Goal: Information Seeking & Learning: Learn about a topic

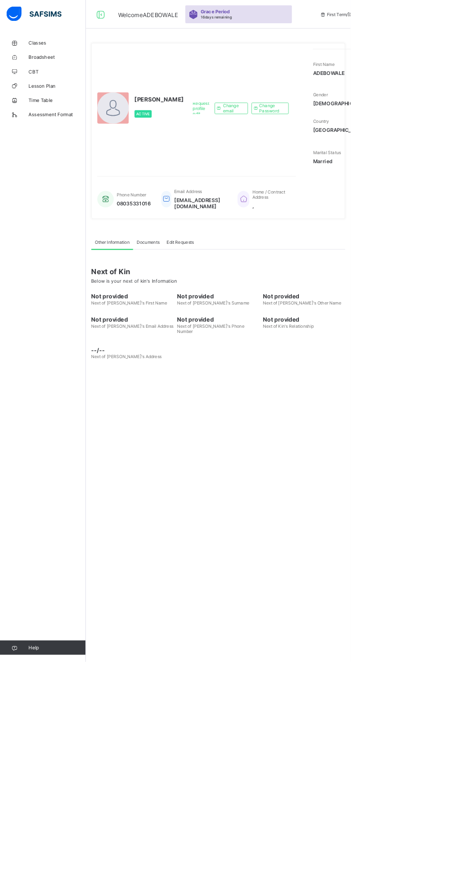
click at [75, 51] on link "Classes" at bounding box center [57, 56] width 114 height 19
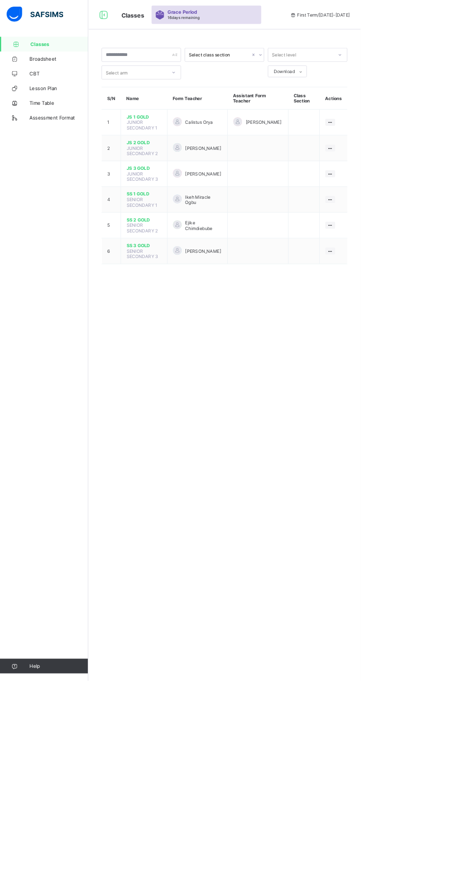
click at [193, 151] on span "JS 1 GOLD" at bounding box center [185, 150] width 45 height 7
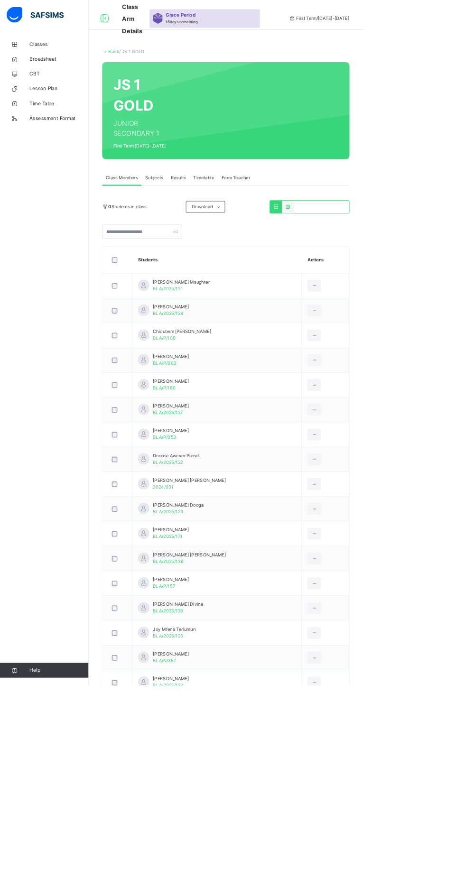
click at [200, 228] on span "Subjects" at bounding box center [197, 228] width 23 height 9
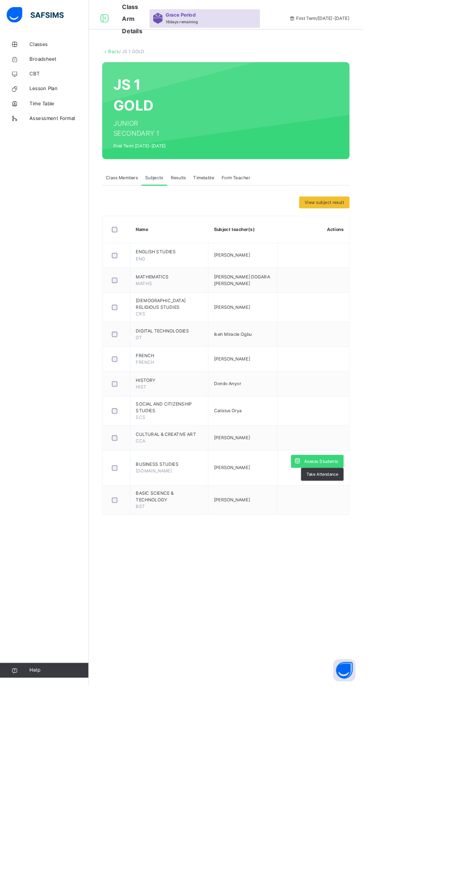
click at [407, 584] on div "Assess Students" at bounding box center [406, 591] width 67 height 17
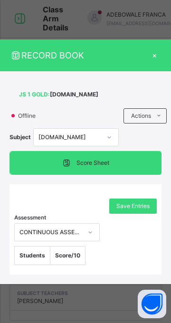
click at [171, 323] on div "RECORD BOOK × JS 1 GOLD : [DOMAIN_NAME] Offline Actions Download Empty Score Sh…" at bounding box center [85, 161] width 171 height 323
